Goal: Task Accomplishment & Management: Complete application form

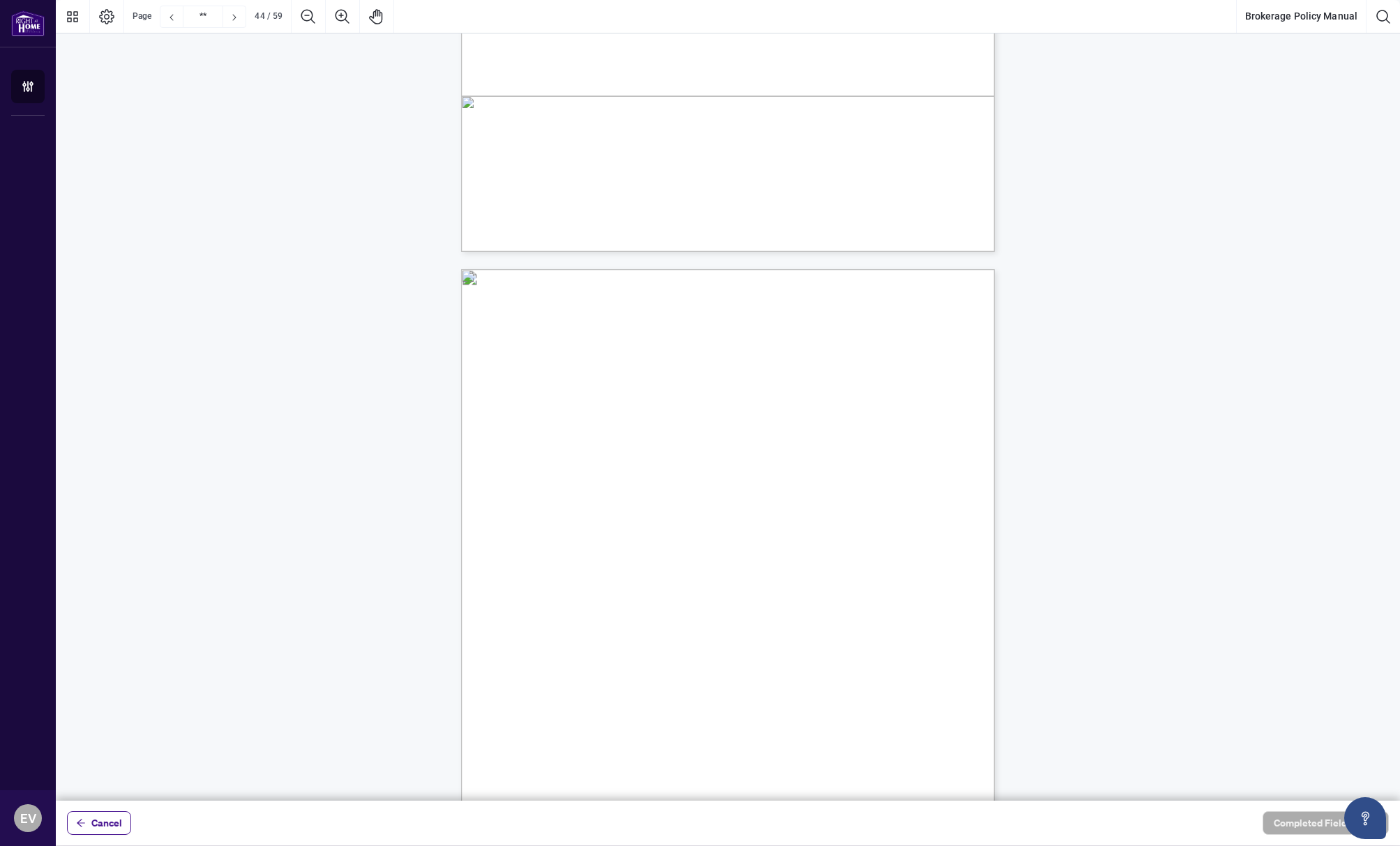
scroll to position [30220, 0]
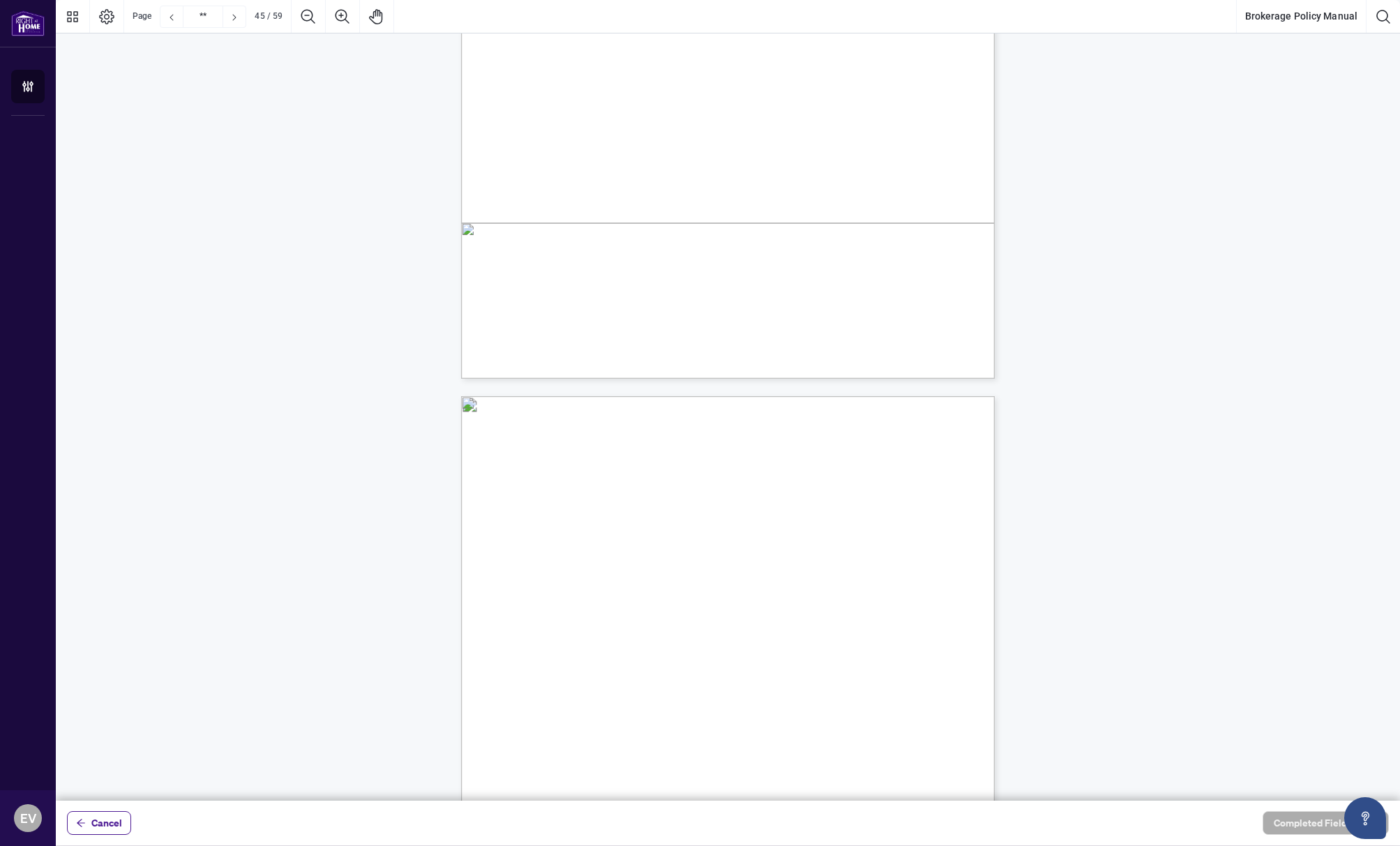
type input "**"
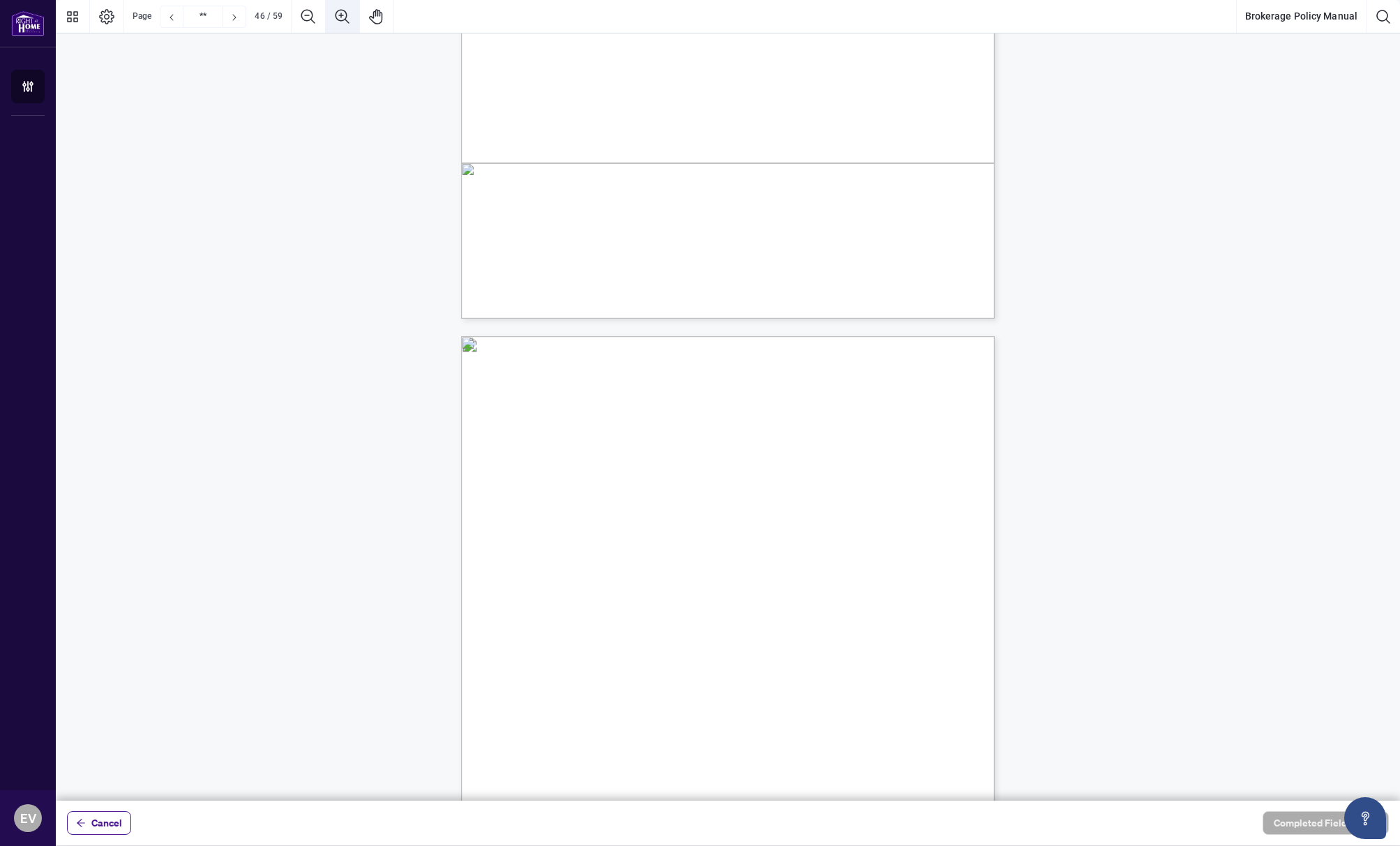
scroll to position [31566, 0]
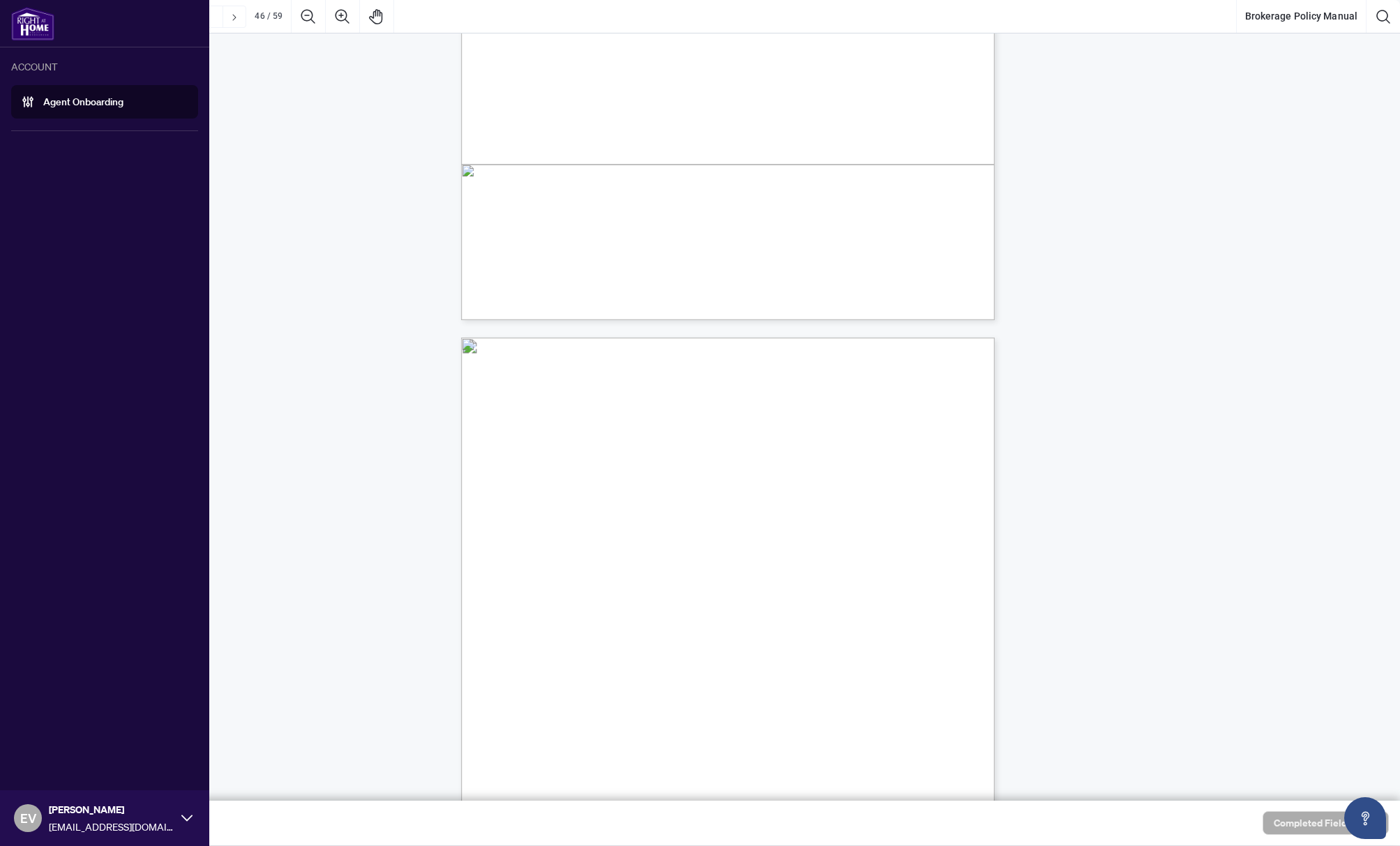
click at [71, 100] on link "Agent Onboarding" at bounding box center [83, 102] width 80 height 13
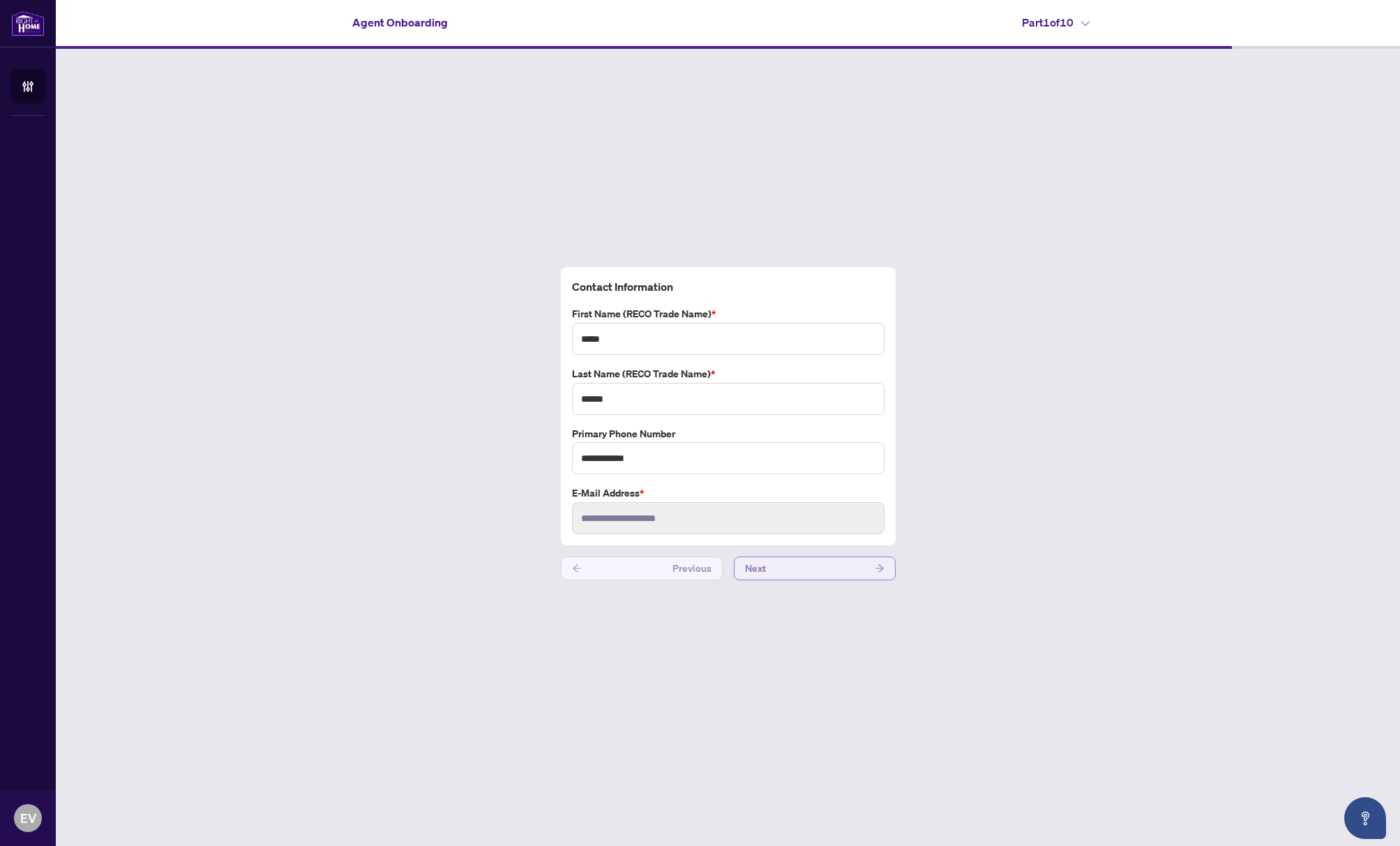
click at [860, 571] on button "Next" at bounding box center [814, 568] width 162 height 24
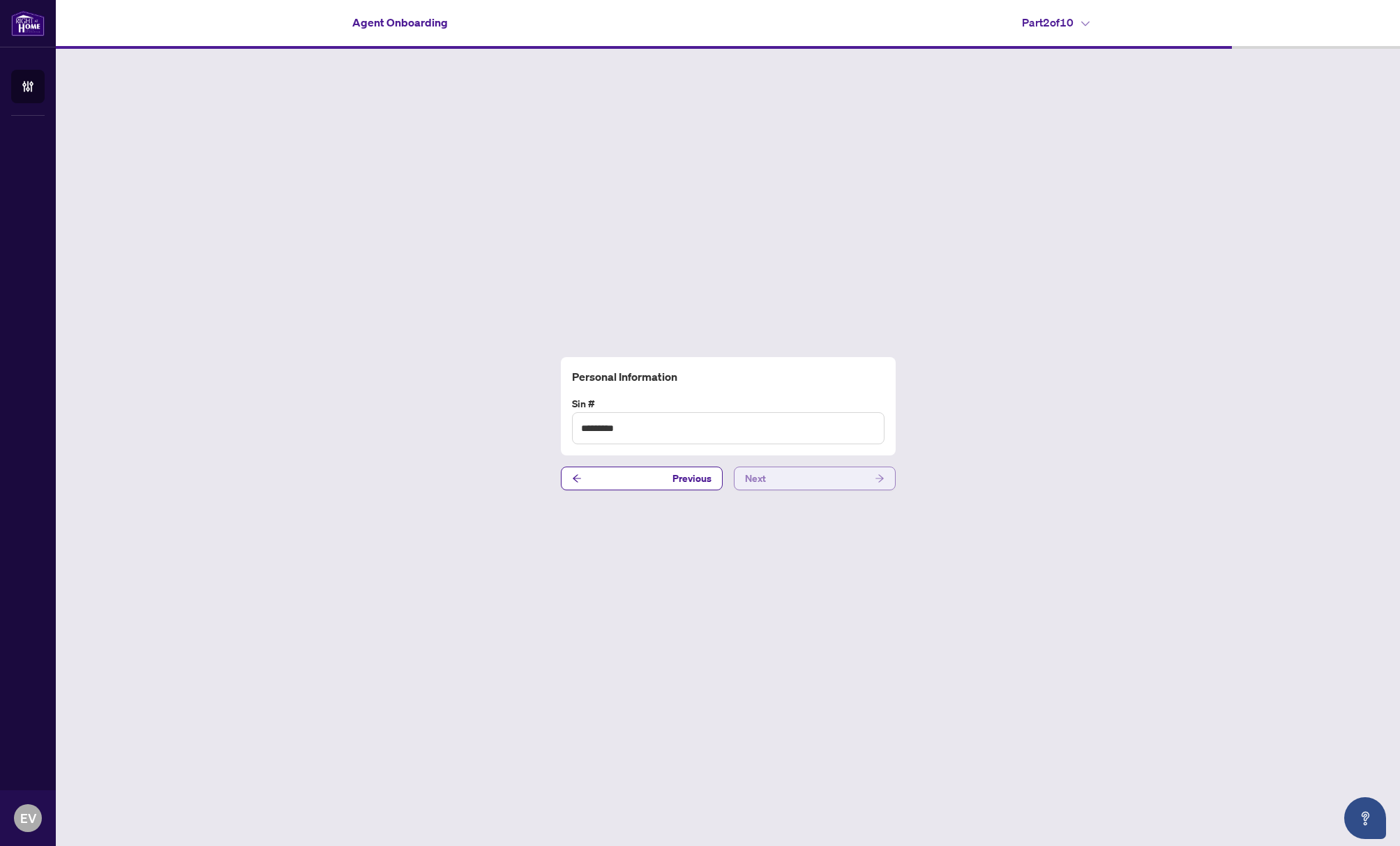
click at [857, 475] on button "Next" at bounding box center [814, 478] width 162 height 24
click at [872, 469] on button "Next" at bounding box center [814, 470] width 162 height 24
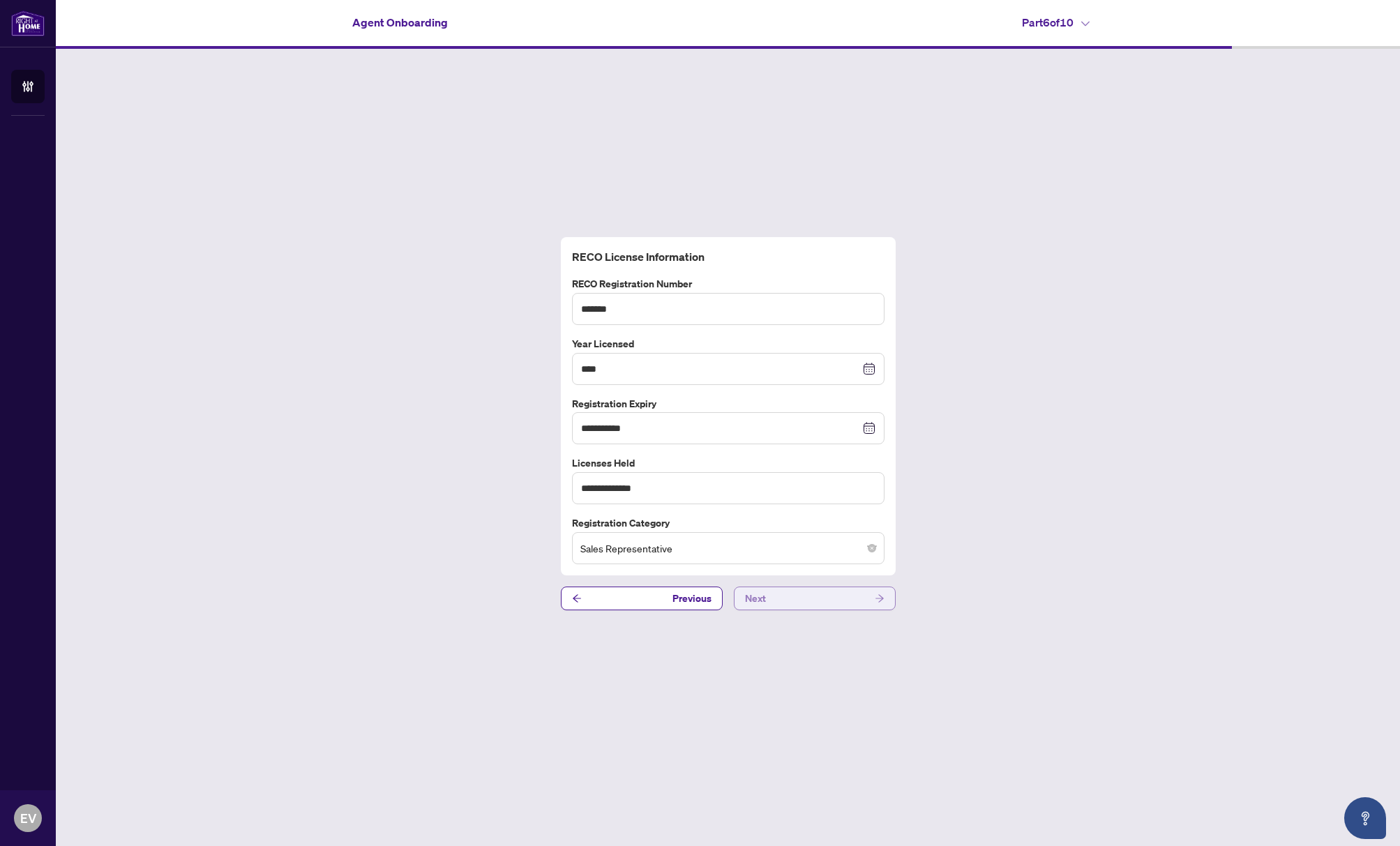
click at [860, 596] on button "Next" at bounding box center [814, 598] width 162 height 24
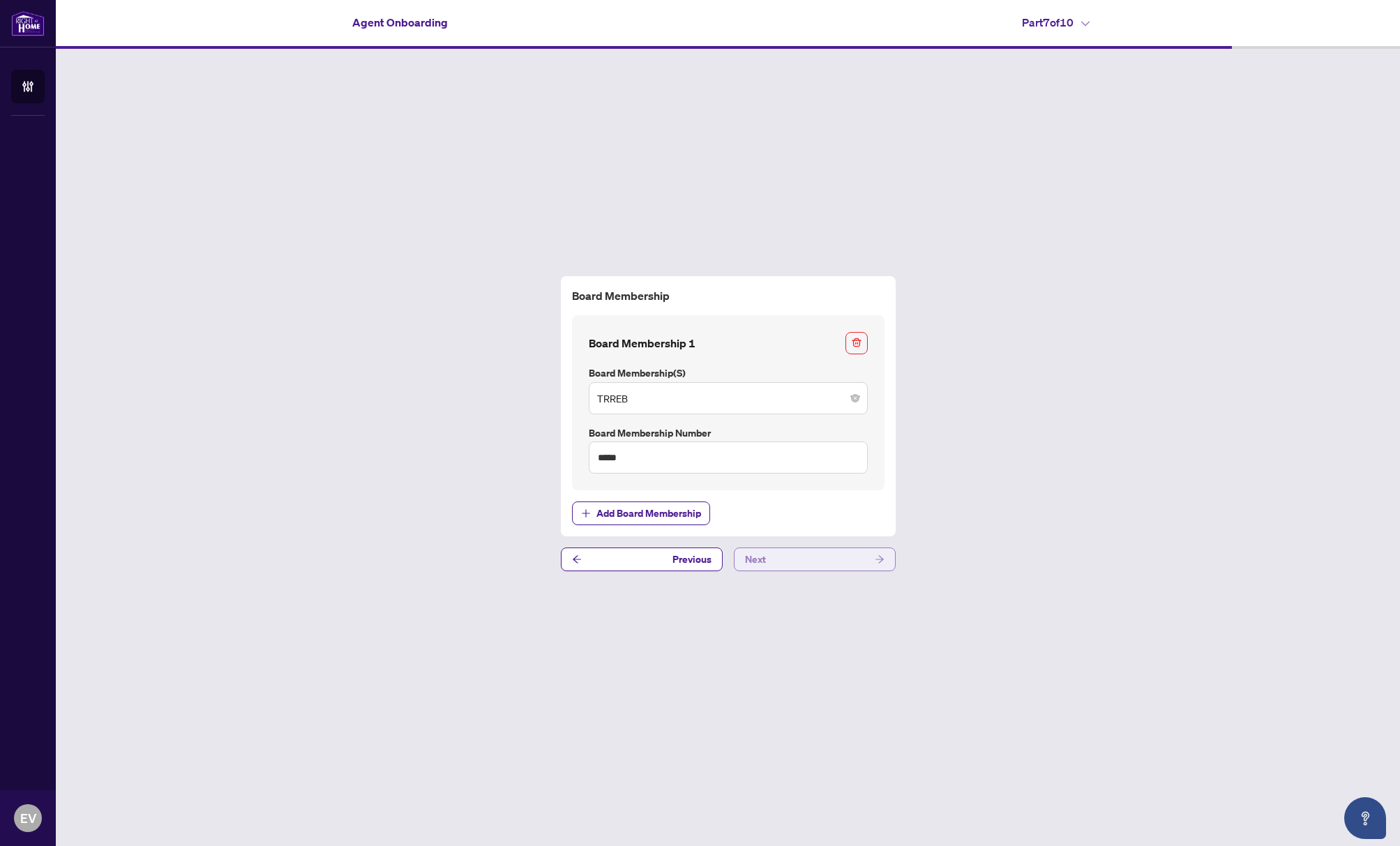
click at [866, 561] on button "Next" at bounding box center [814, 559] width 162 height 24
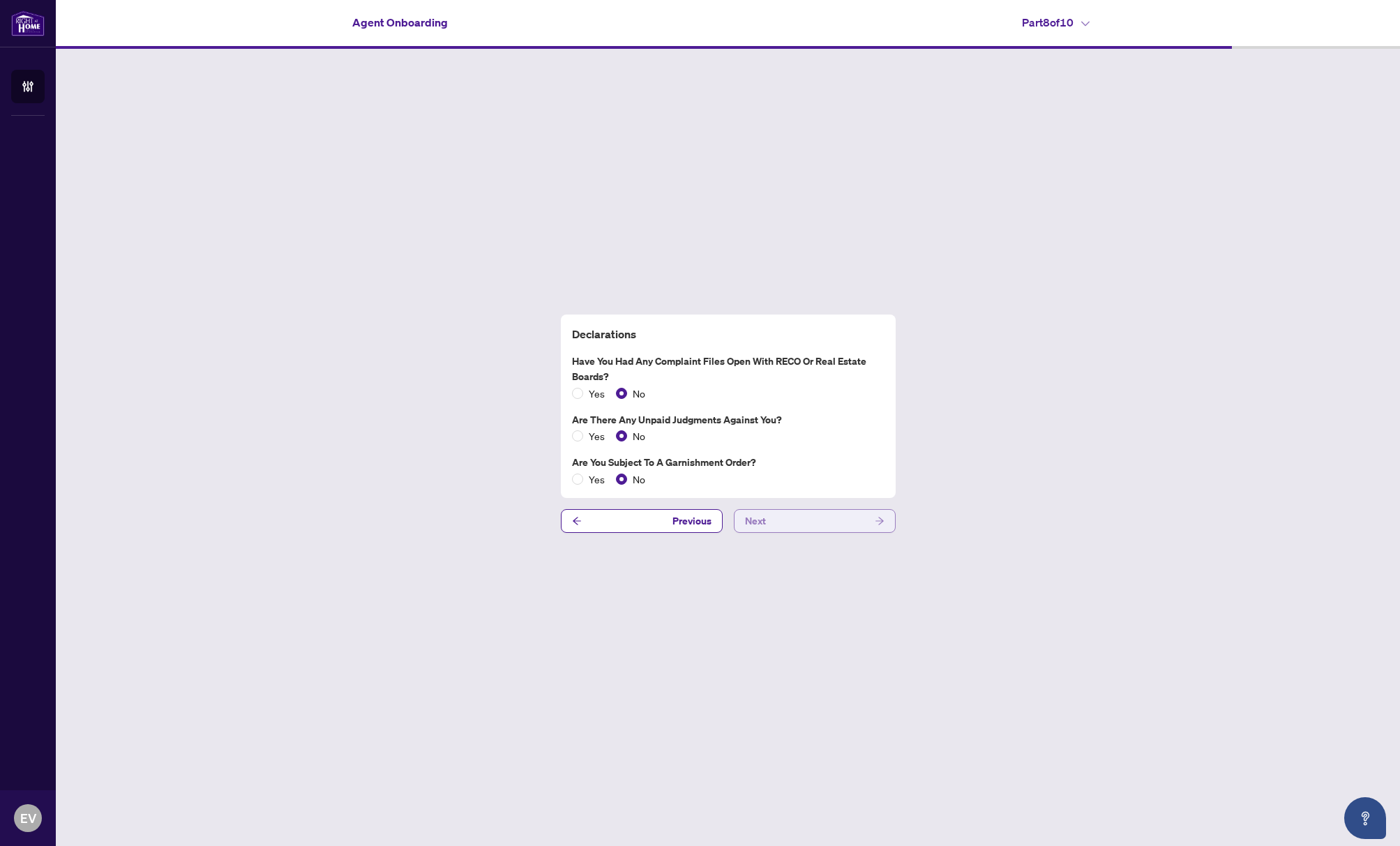
click at [872, 528] on button "Next" at bounding box center [814, 521] width 162 height 24
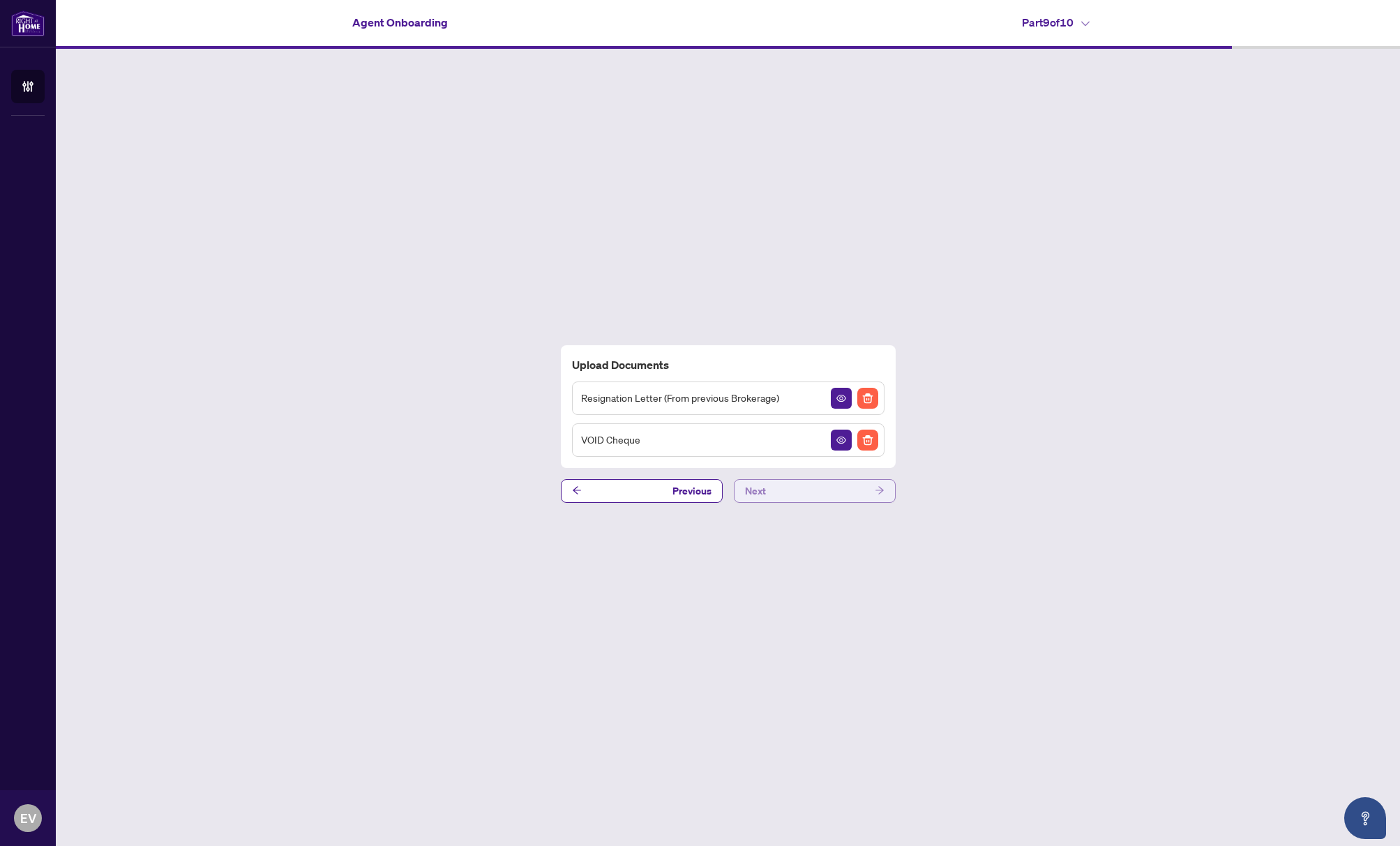
click at [878, 488] on icon "arrow-right" at bounding box center [880, 490] width 10 height 10
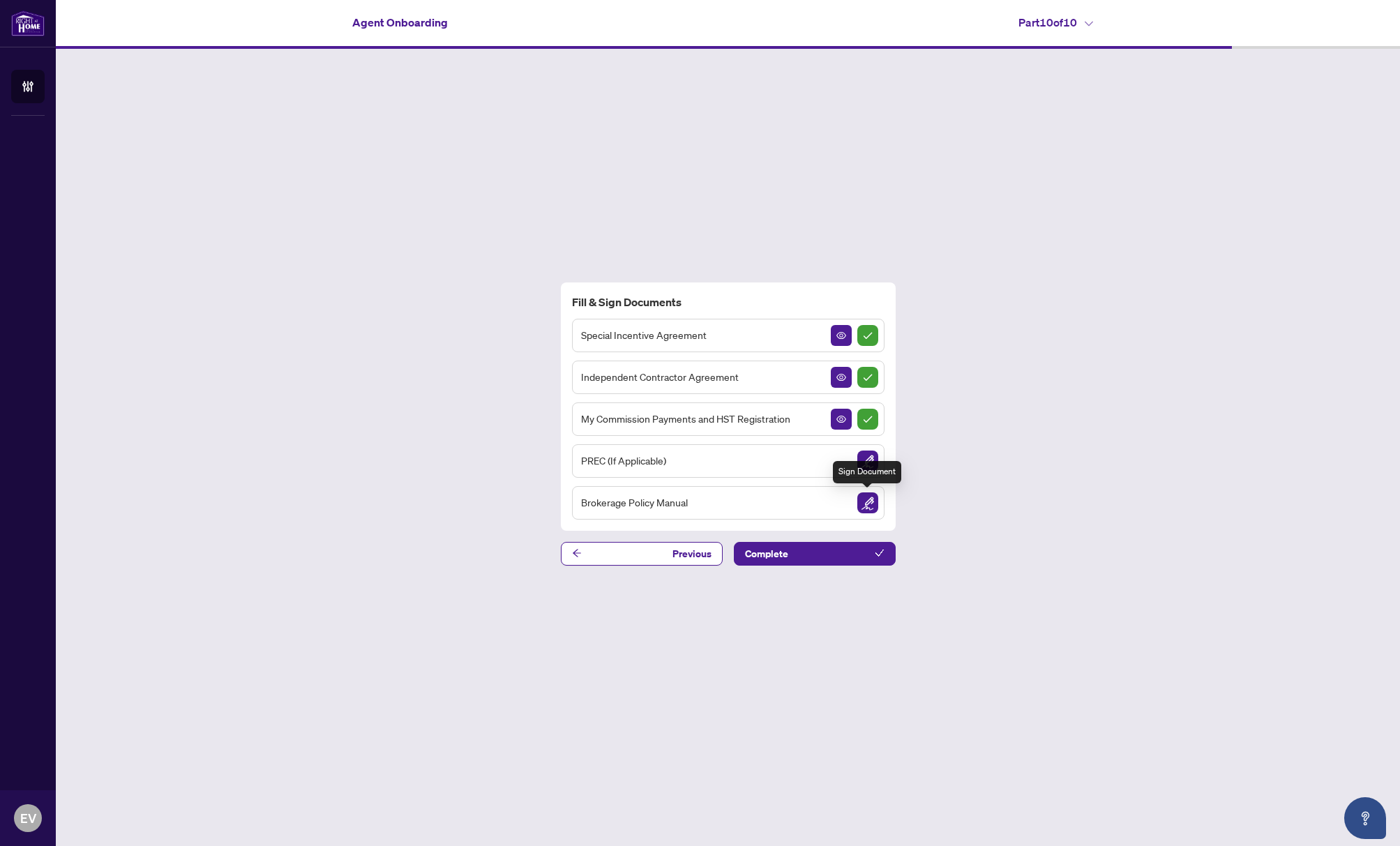
click at [870, 503] on img "Sign Document" at bounding box center [868, 503] width 21 height 21
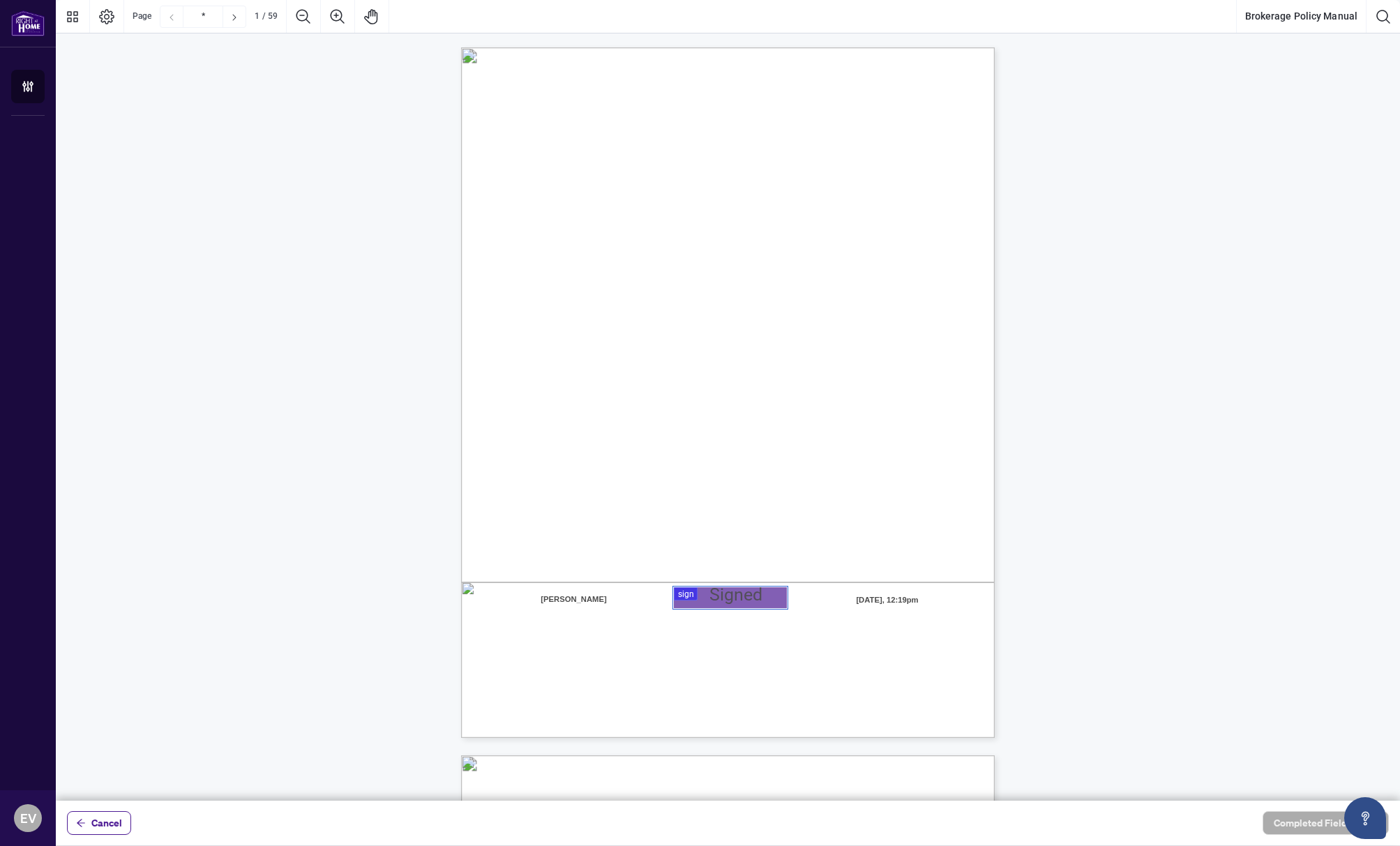
click at [734, 605] on div at bounding box center [728, 400] width 1344 height 801
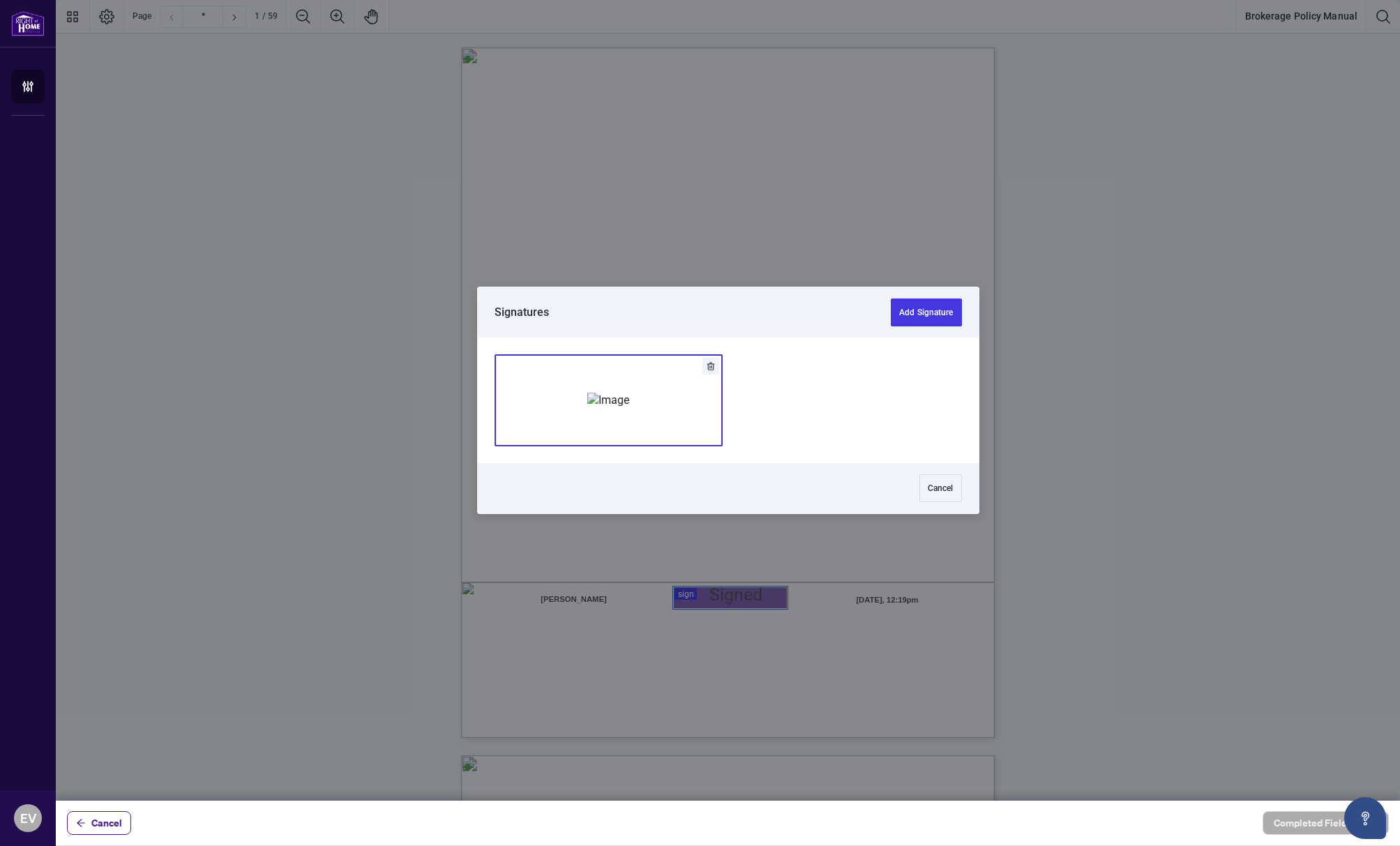
click at [629, 405] on img "Add Signature" at bounding box center [608, 401] width 42 height 15
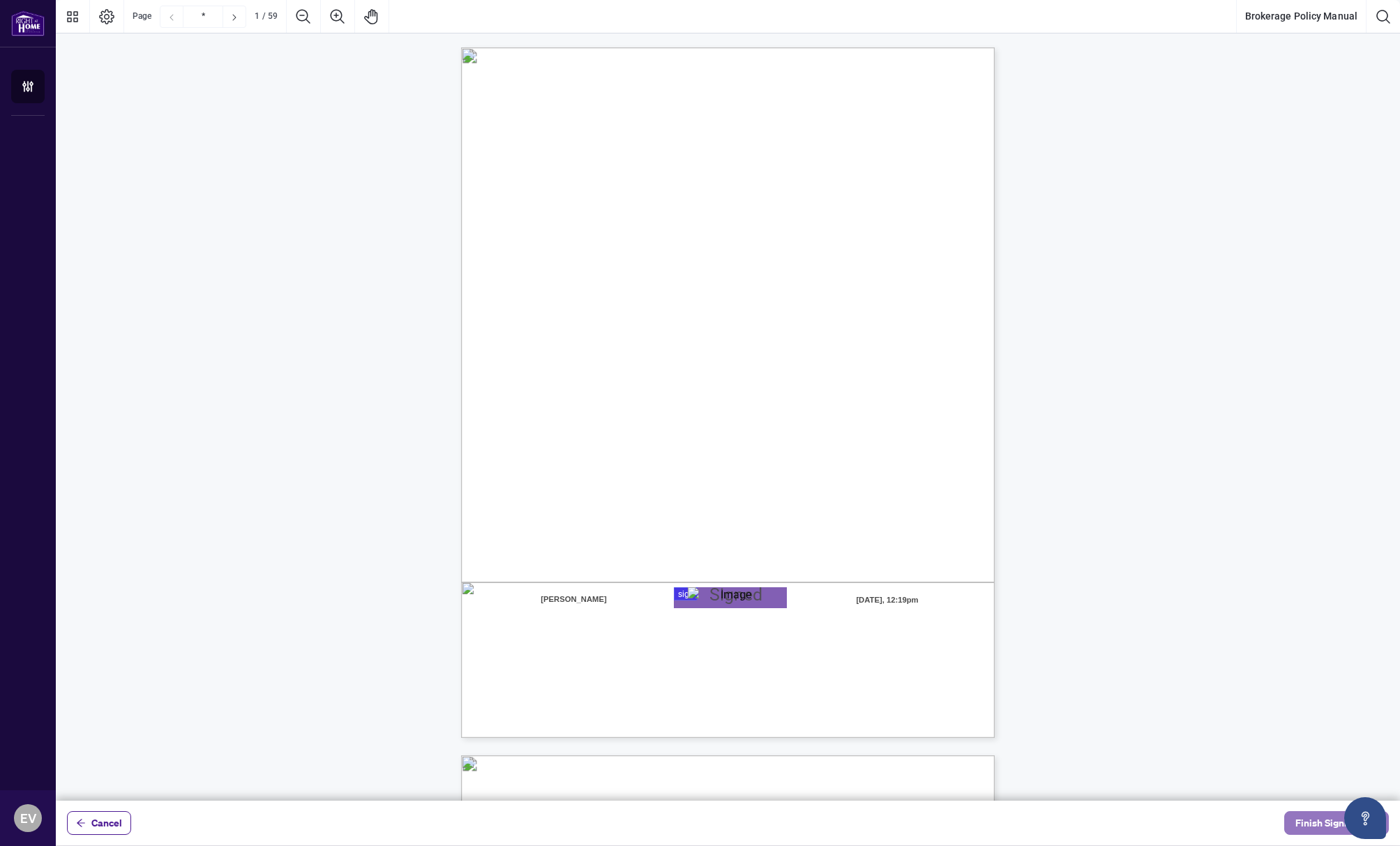
click at [1320, 821] on span "Finish Signing" at bounding box center [1327, 823] width 63 height 22
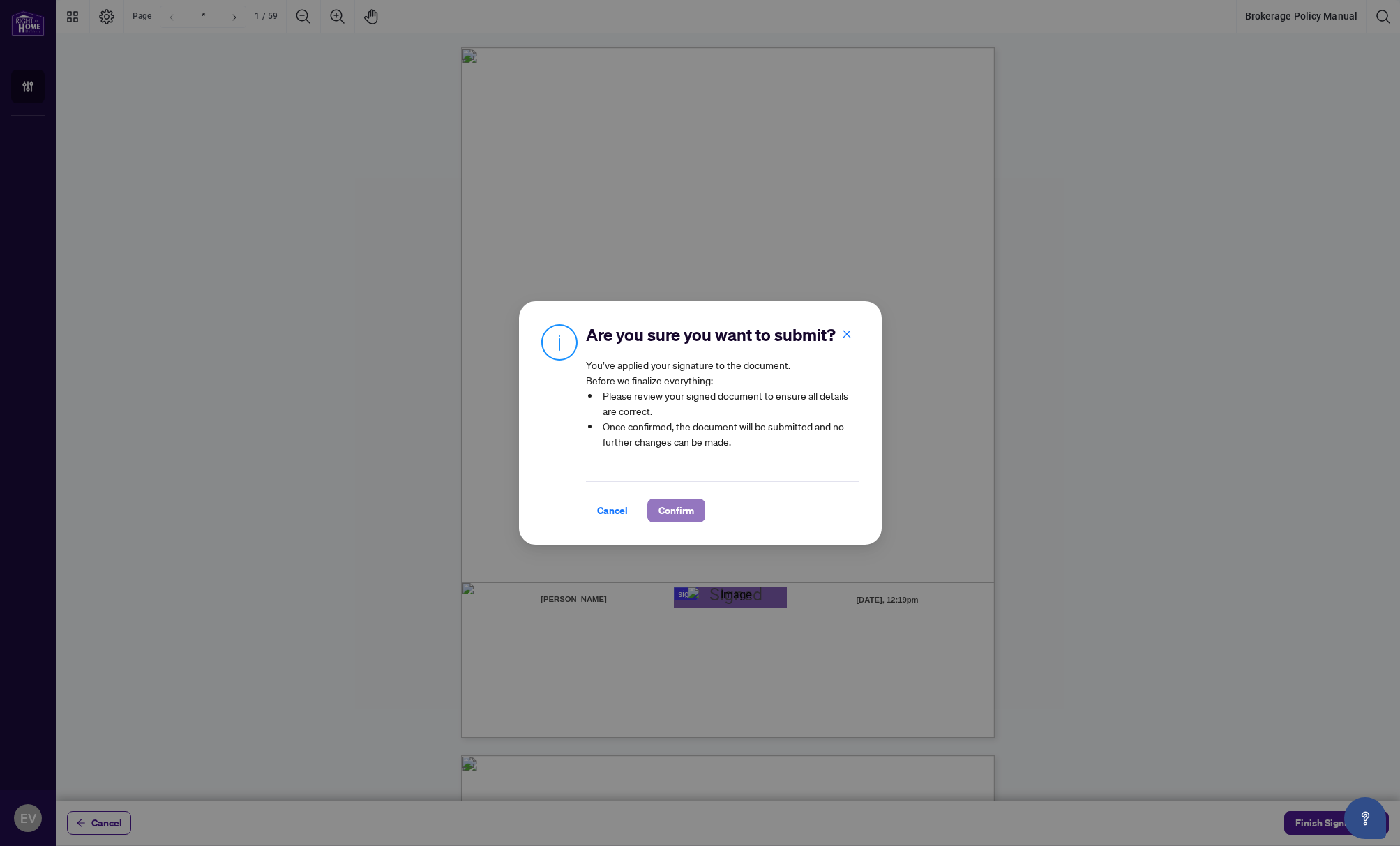
click at [678, 510] on span "Confirm" at bounding box center [676, 510] width 36 height 22
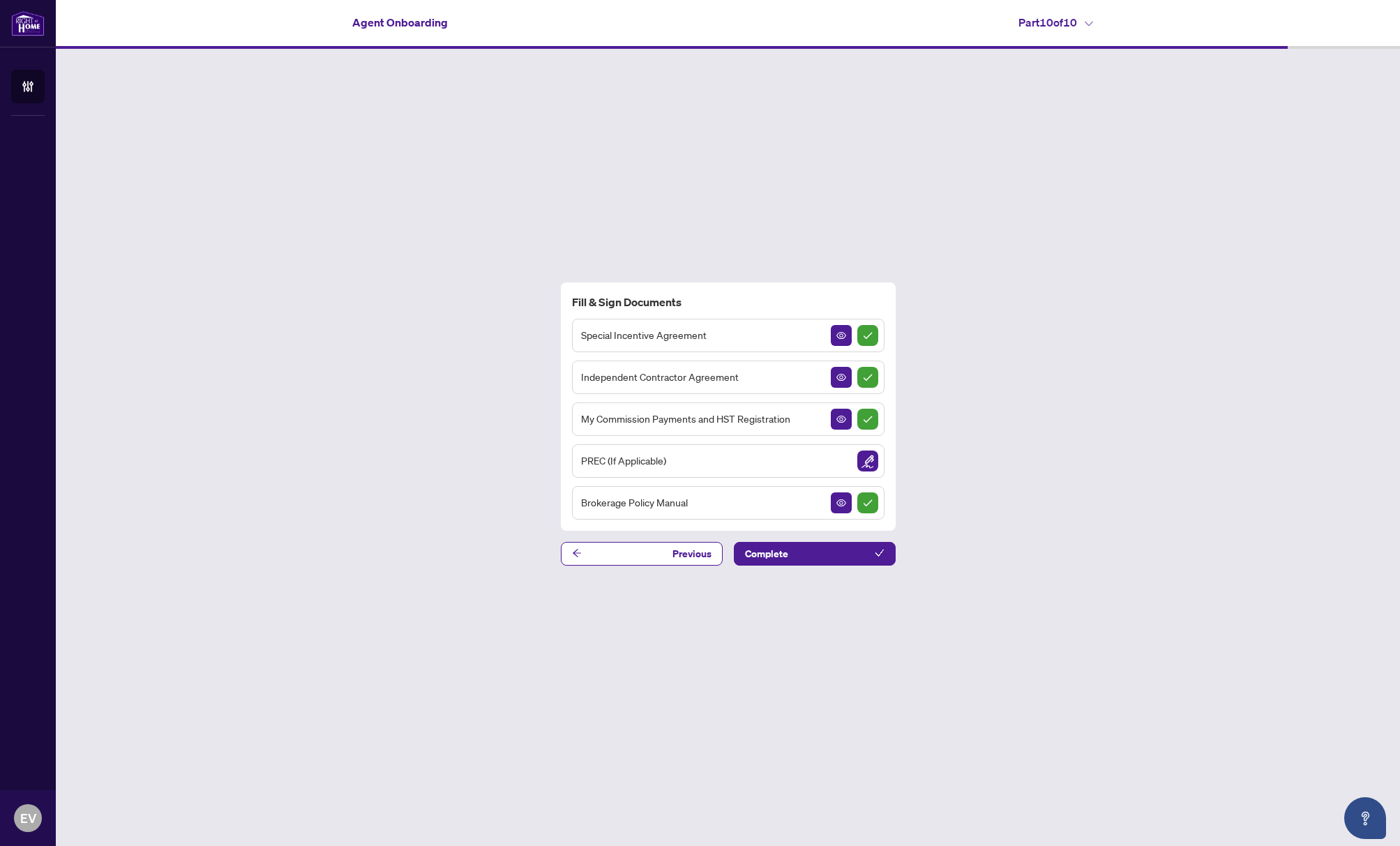
click at [1079, 23] on h4 "Part 10 of 10" at bounding box center [1055, 22] width 75 height 17
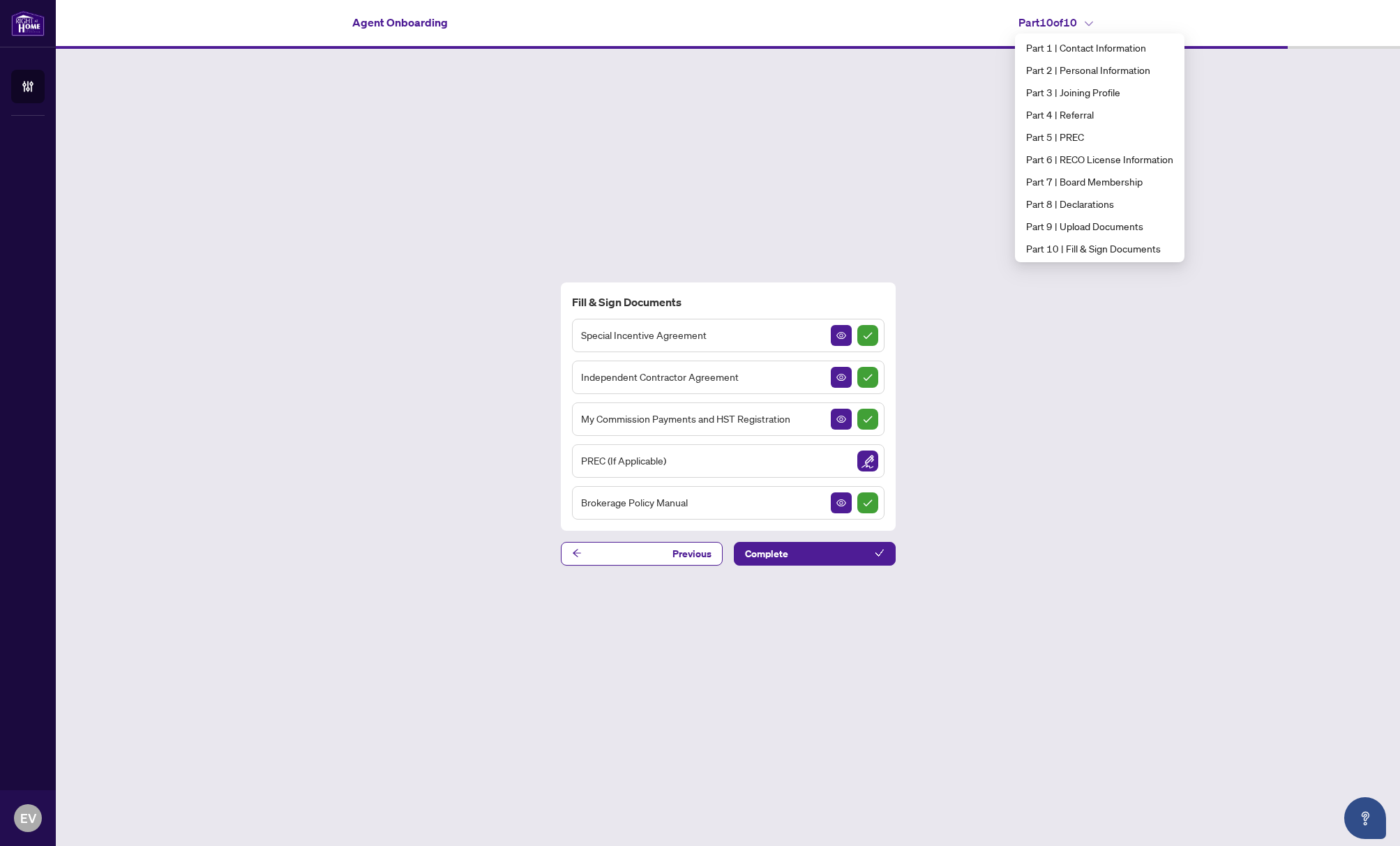
click at [813, 568] on div "Fill & Sign Documents Special Incentive Agreement Independent Contractor Agreem…" at bounding box center [728, 424] width 1344 height 750
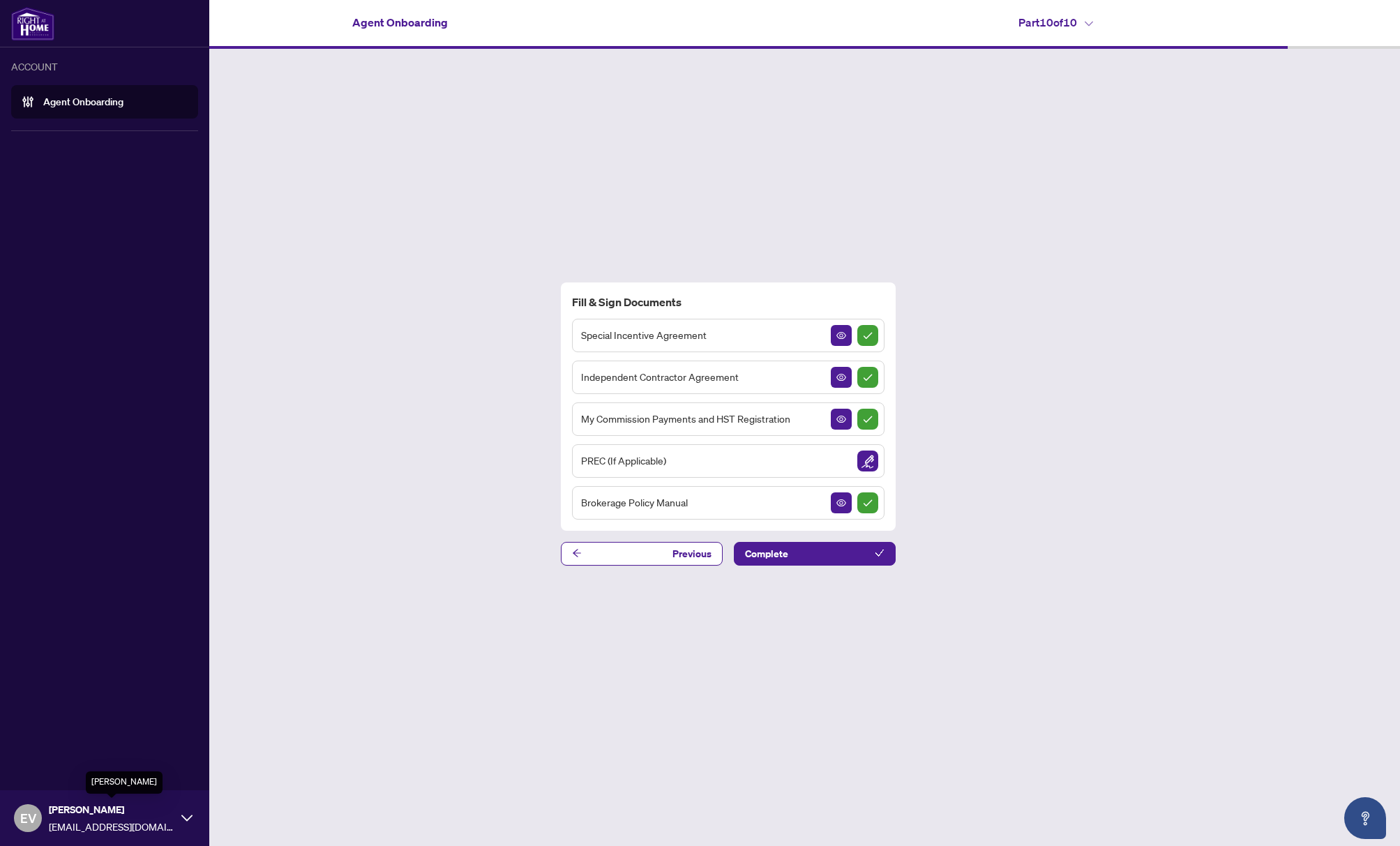
click at [69, 814] on span "[PERSON_NAME]" at bounding box center [112, 810] width 126 height 15
click at [38, 818] on span "EV" at bounding box center [28, 818] width 28 height 28
click at [77, 105] on link "Agent Onboarding" at bounding box center [83, 102] width 80 height 13
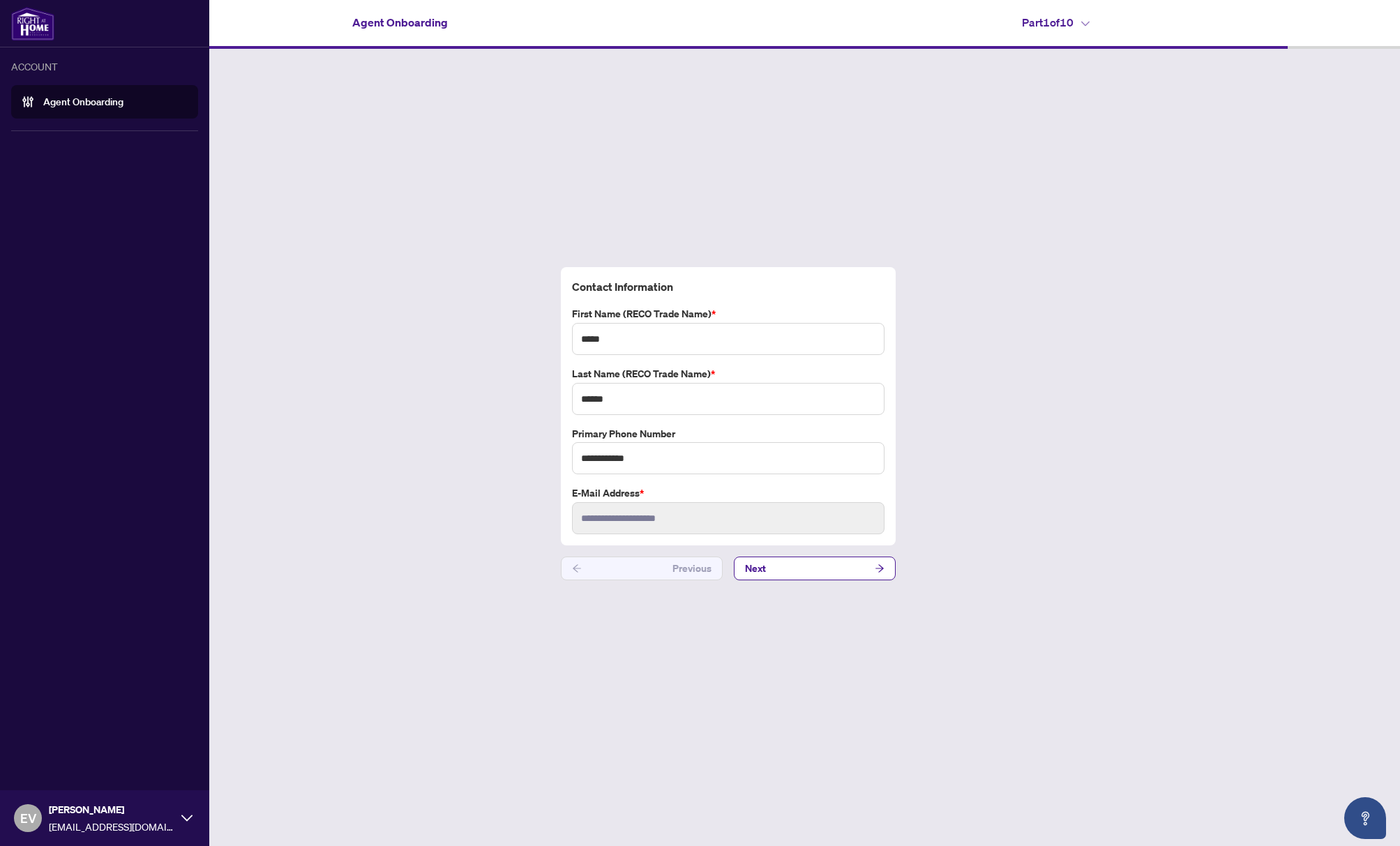
click at [36, 22] on img at bounding box center [33, 24] width 43 height 34
click at [55, 108] on link "Agent Onboarding" at bounding box center [83, 102] width 80 height 13
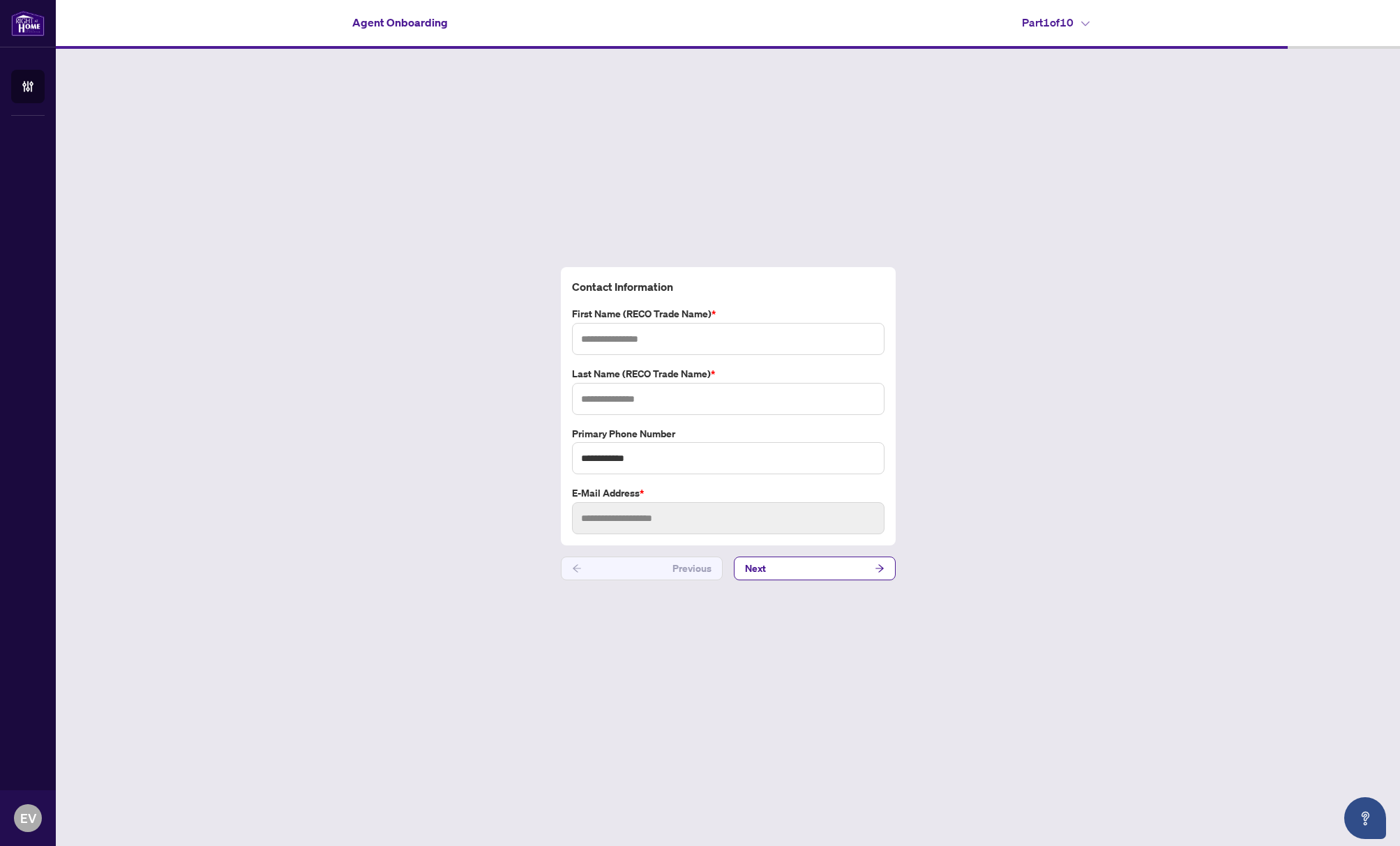
type input "*****"
type input "******"
type input "**********"
click at [1308, 45] on div at bounding box center [728, 47] width 1344 height 4
drag, startPoint x: 1260, startPoint y: 43, endPoint x: 1156, endPoint y: 23, distance: 105.9
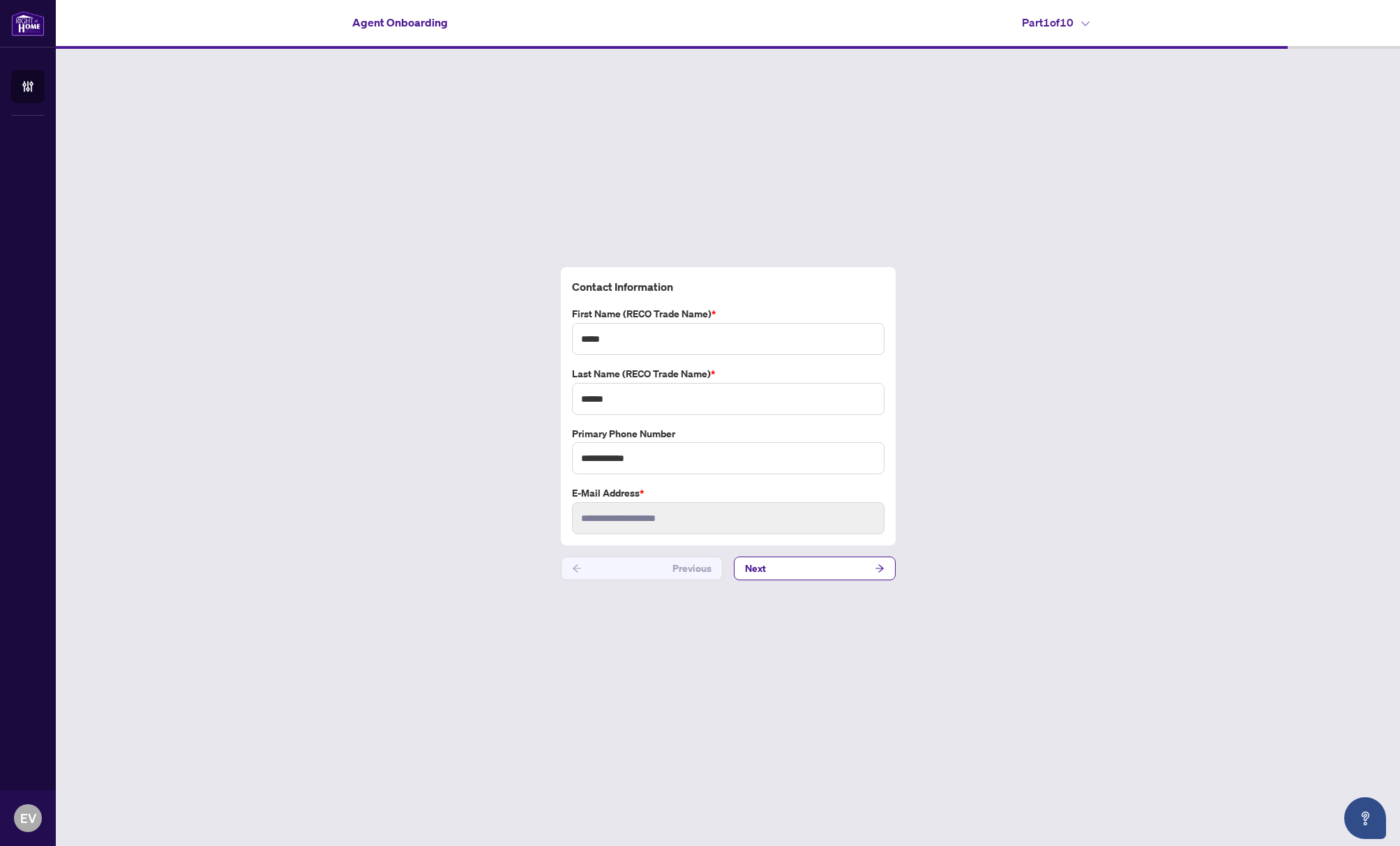
click at [1399, 43] on html "**********" at bounding box center [700, 423] width 1400 height 846
click at [1073, 16] on h4 "Part 1 of 10" at bounding box center [1055, 22] width 68 height 17
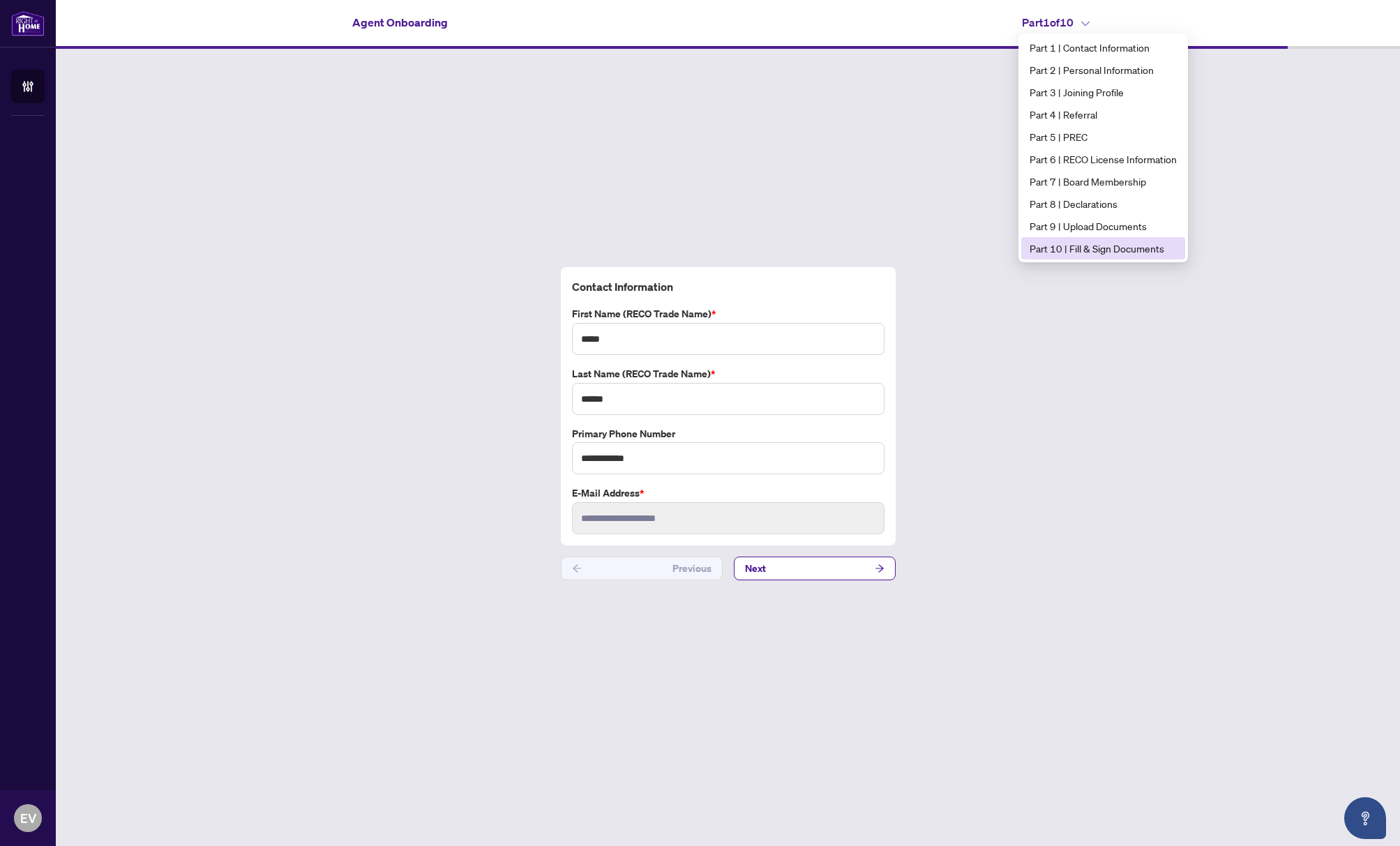
click at [1071, 245] on span "Part 10 | Fill & Sign Documents" at bounding box center [1103, 248] width 147 height 15
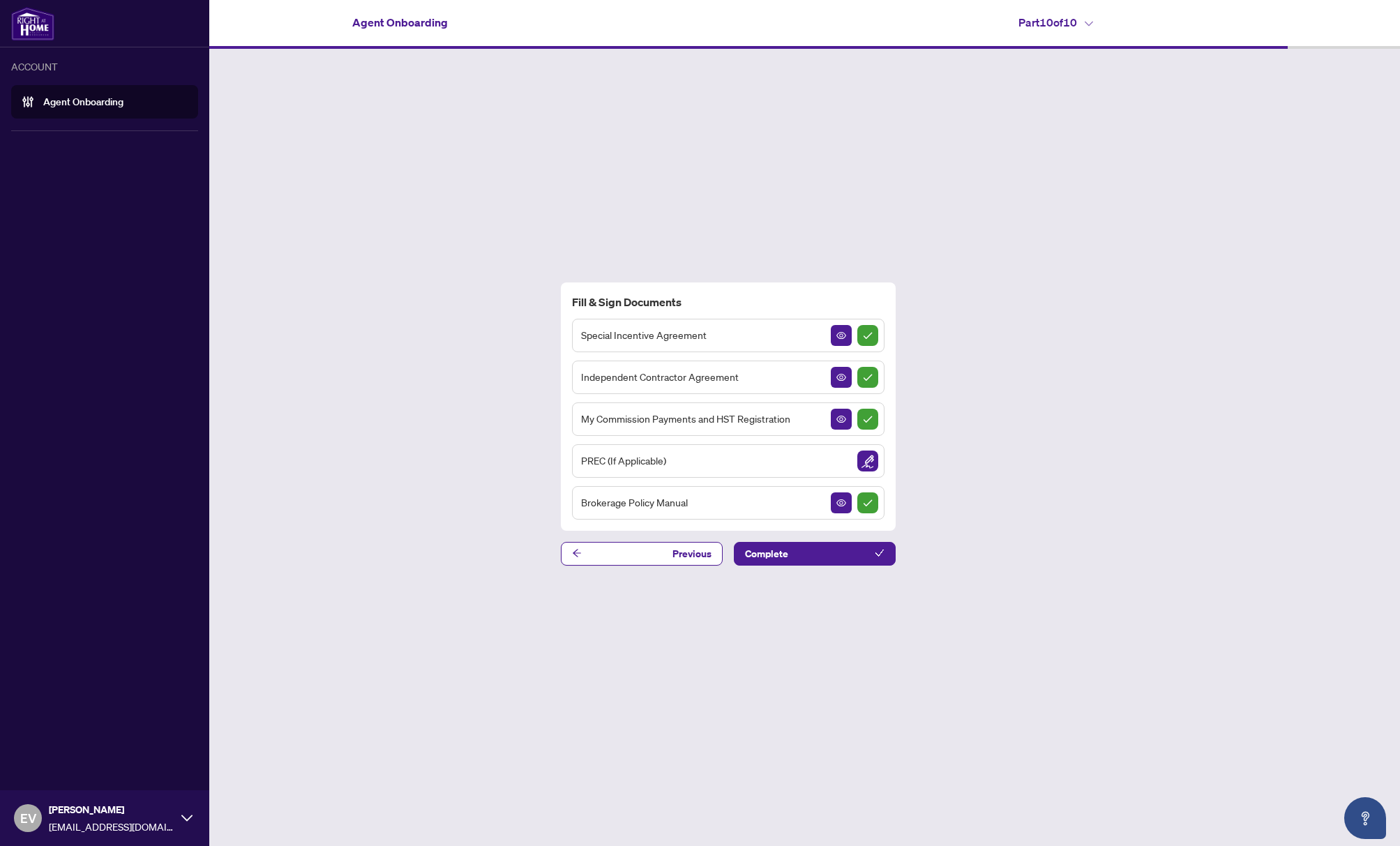
click at [22, 20] on img at bounding box center [33, 24] width 43 height 34
